Goal: Information Seeking & Learning: Learn about a topic

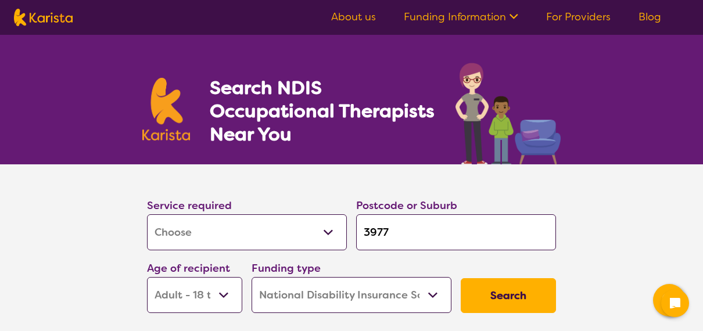
select select "[MEDICAL_DATA]"
select select "AD"
select select "NDIS"
select select "[MEDICAL_DATA]"
select select "AD"
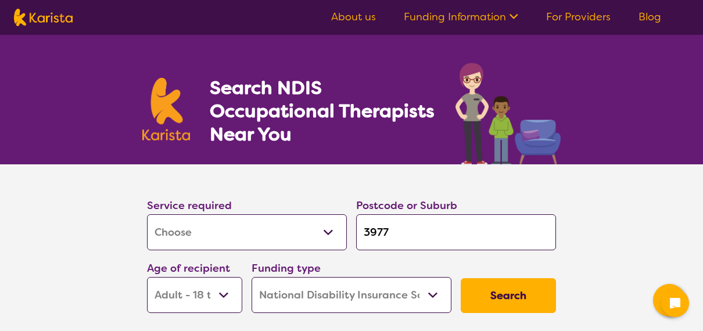
select select "NDIS"
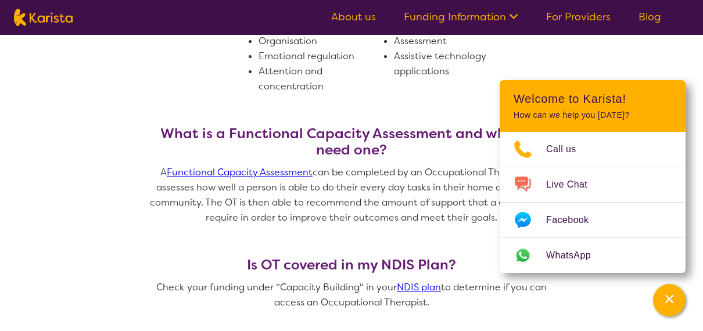
scroll to position [826, 0]
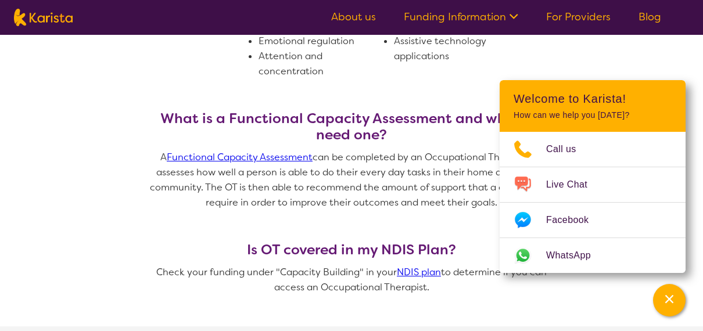
click at [376, 173] on span "A Functional Capacity Assessment can be completed by an Occupational Therapist.…" at bounding box center [353, 180] width 406 height 58
click at [669, 296] on icon "Channel Menu" at bounding box center [670, 300] width 12 height 12
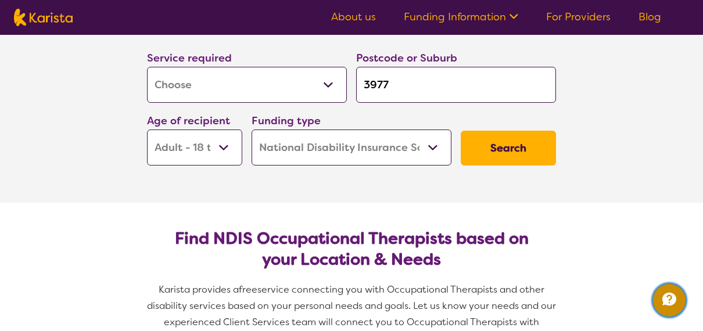
scroll to position [87, 0]
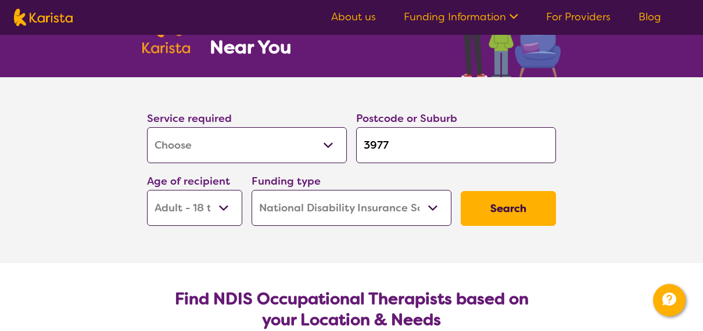
click at [500, 16] on link "Funding Information" at bounding box center [461, 17] width 114 height 14
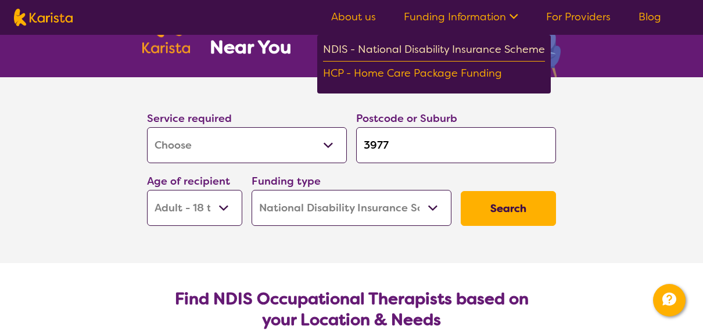
click at [485, 49] on div "NDIS - National Disability Insurance Scheme" at bounding box center [434, 51] width 222 height 21
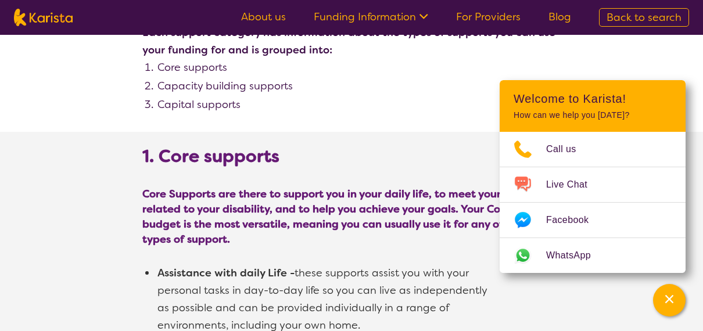
scroll to position [625, 0]
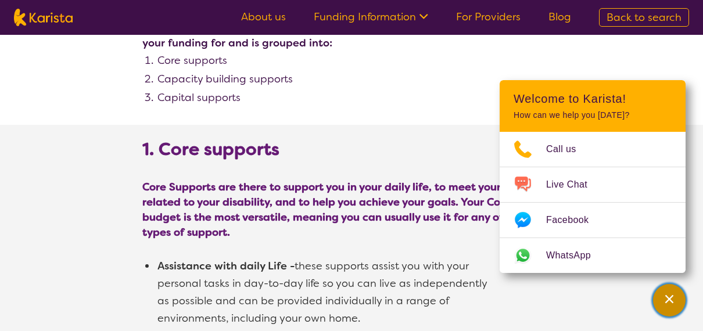
click at [668, 290] on div "Channel Menu" at bounding box center [669, 301] width 23 height 26
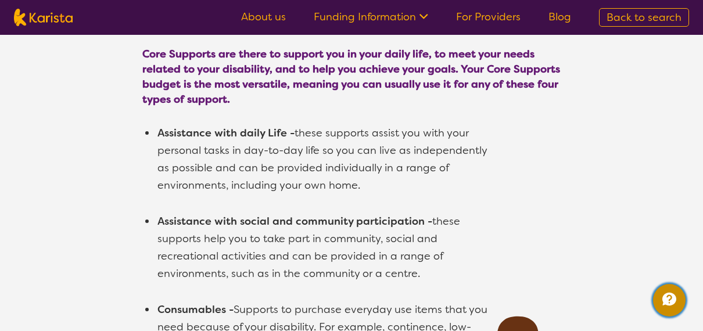
scroll to position [689, 0]
